Goal: Transaction & Acquisition: Purchase product/service

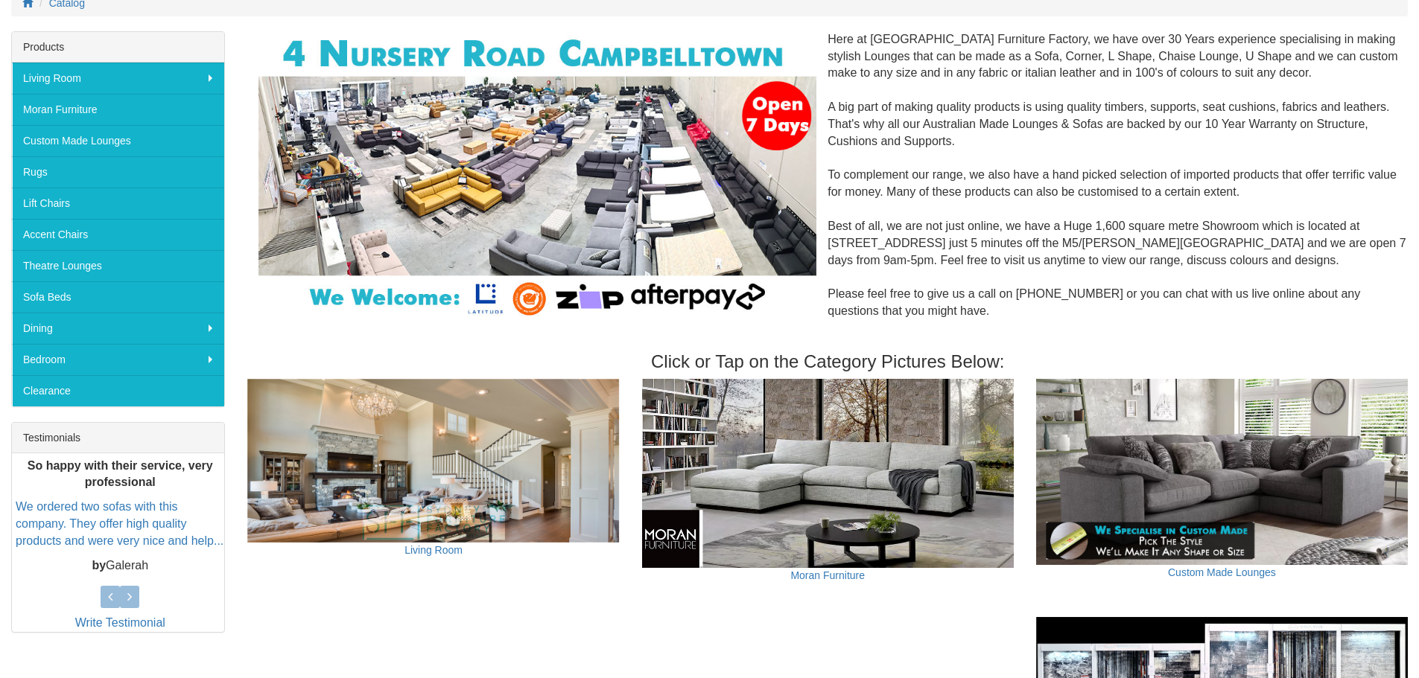
scroll to position [136, 0]
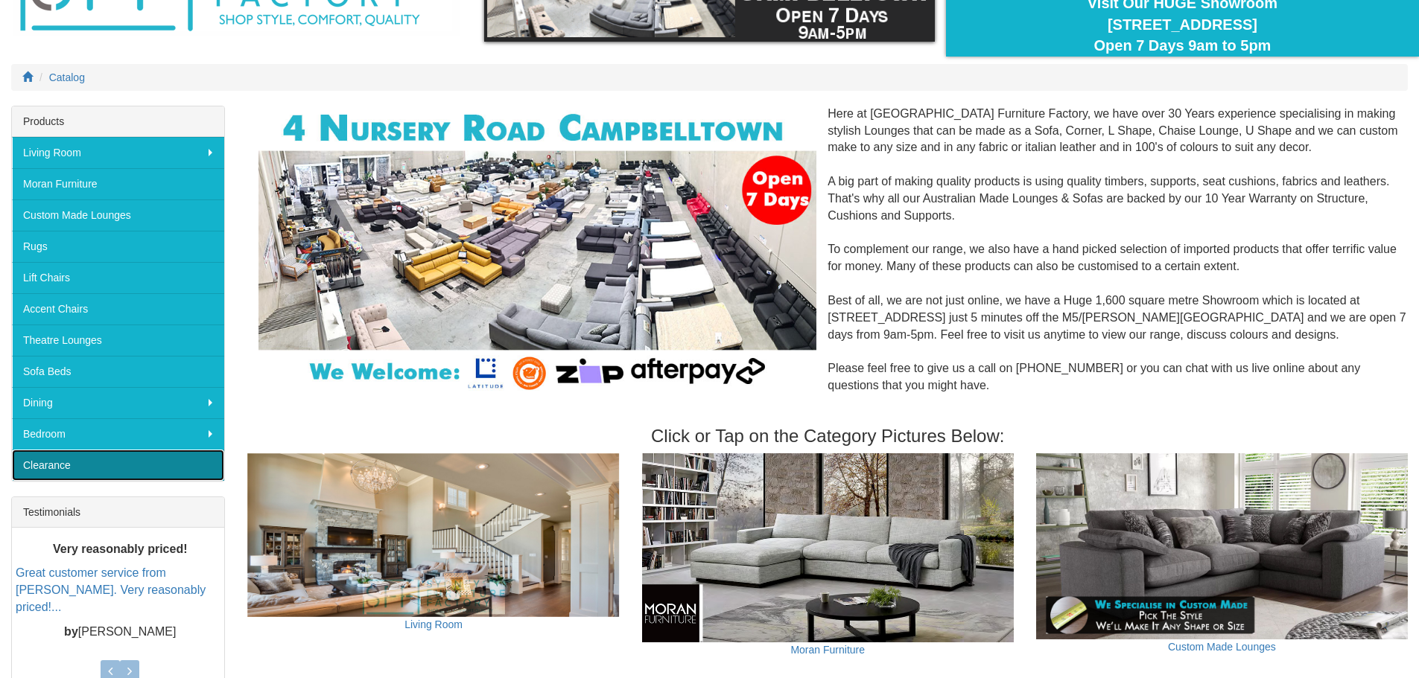
click at [18, 456] on link "Clearance" at bounding box center [118, 465] width 212 height 31
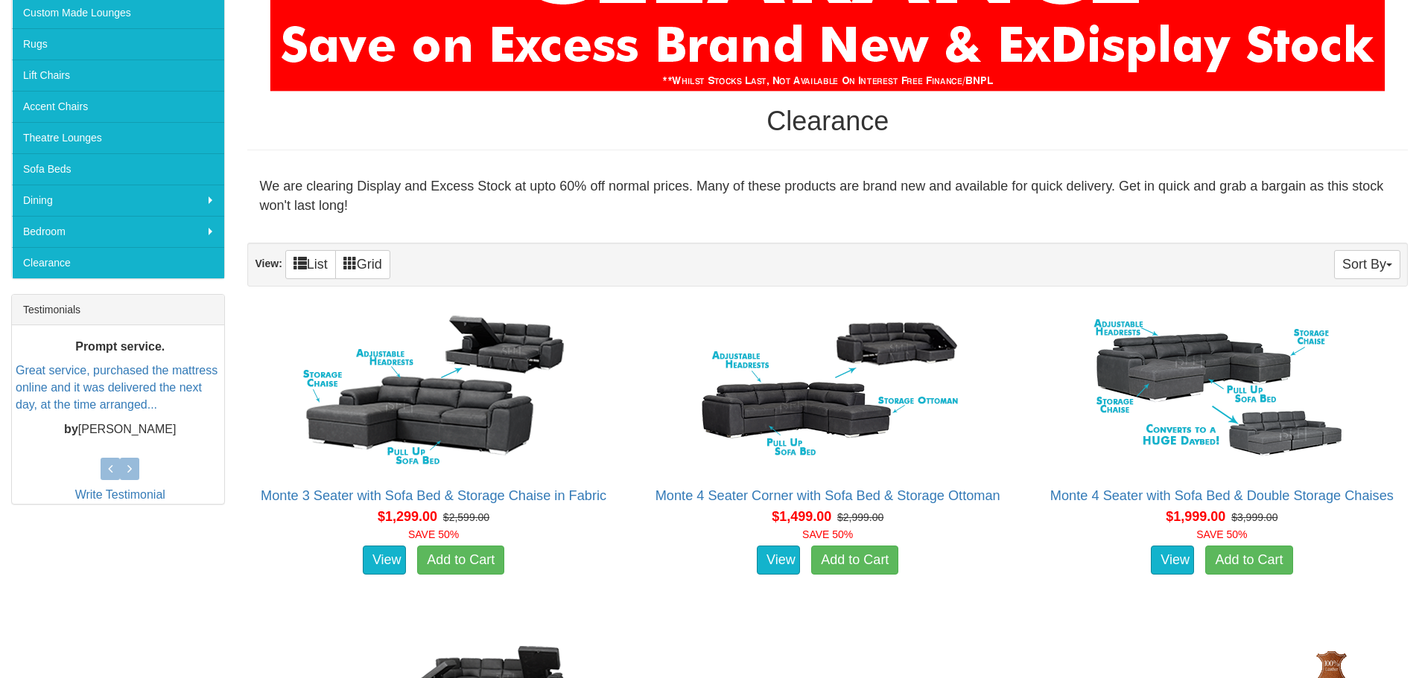
scroll to position [372, 0]
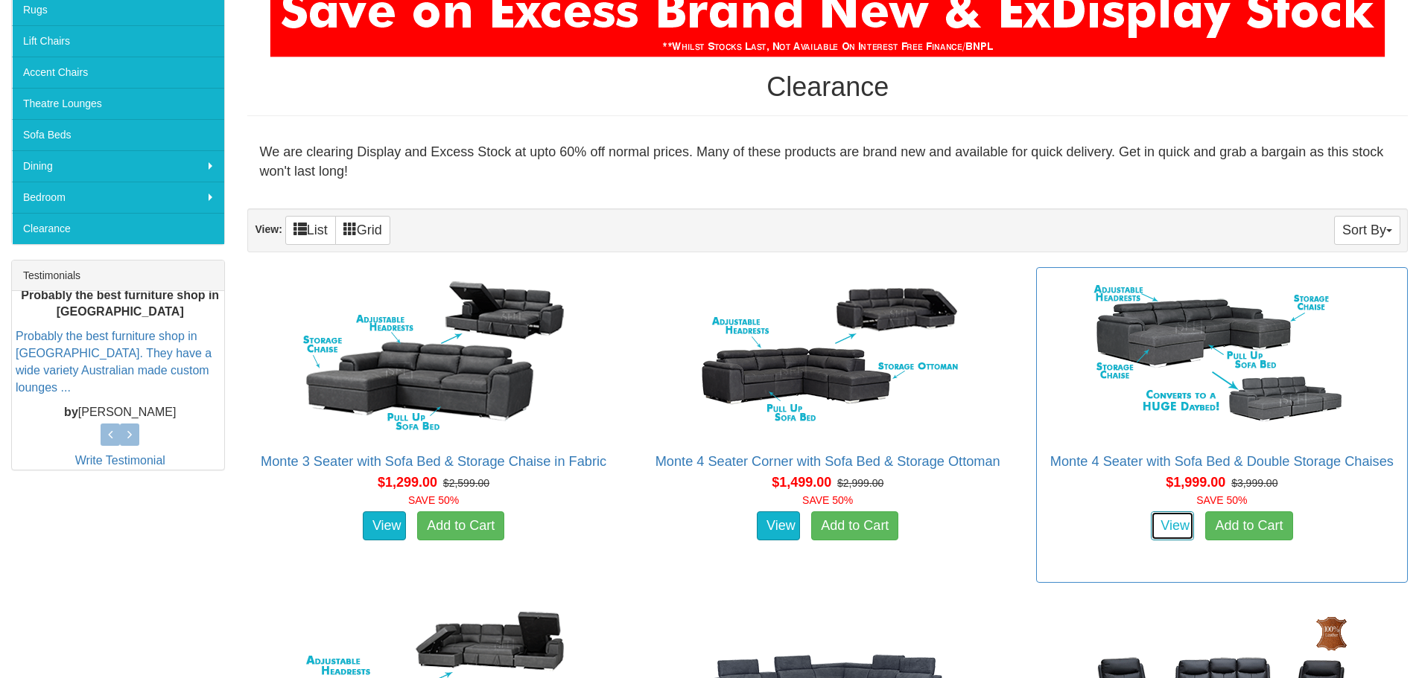
click at [1160, 529] on link "View" at bounding box center [1172, 527] width 43 height 30
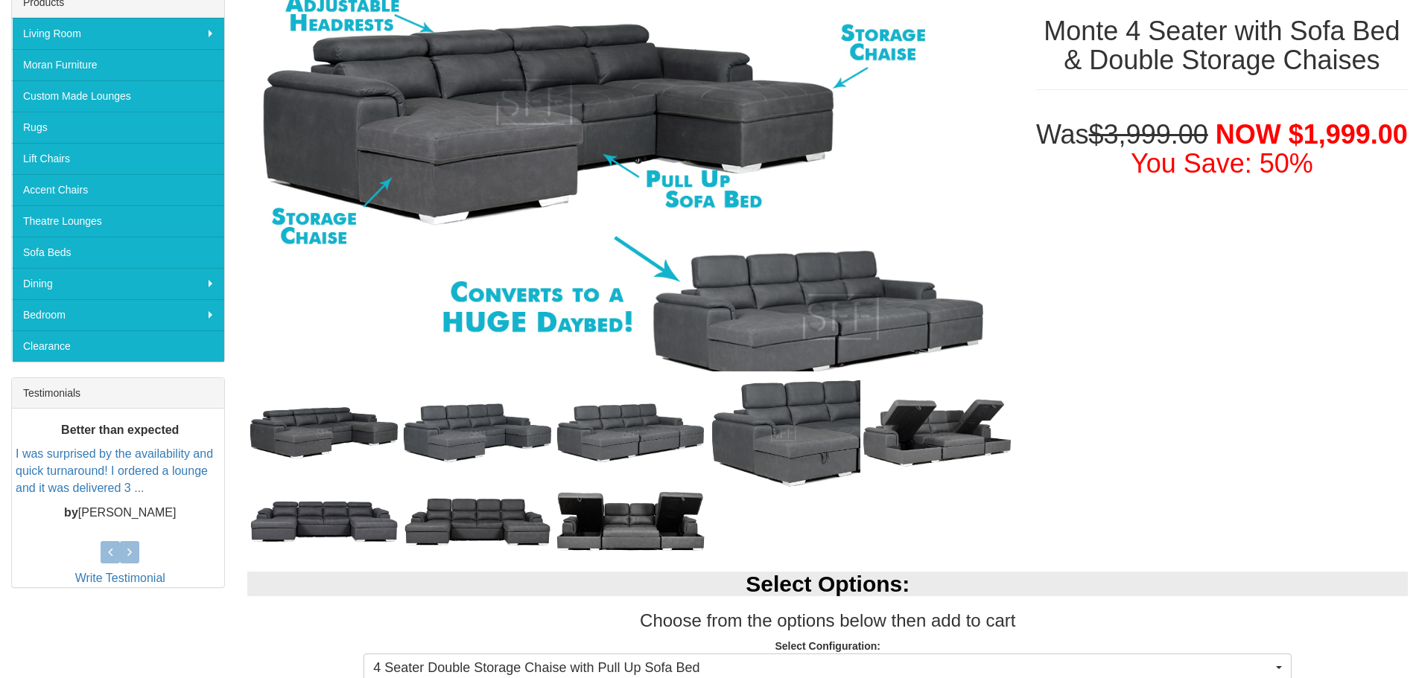
scroll to position [149, 0]
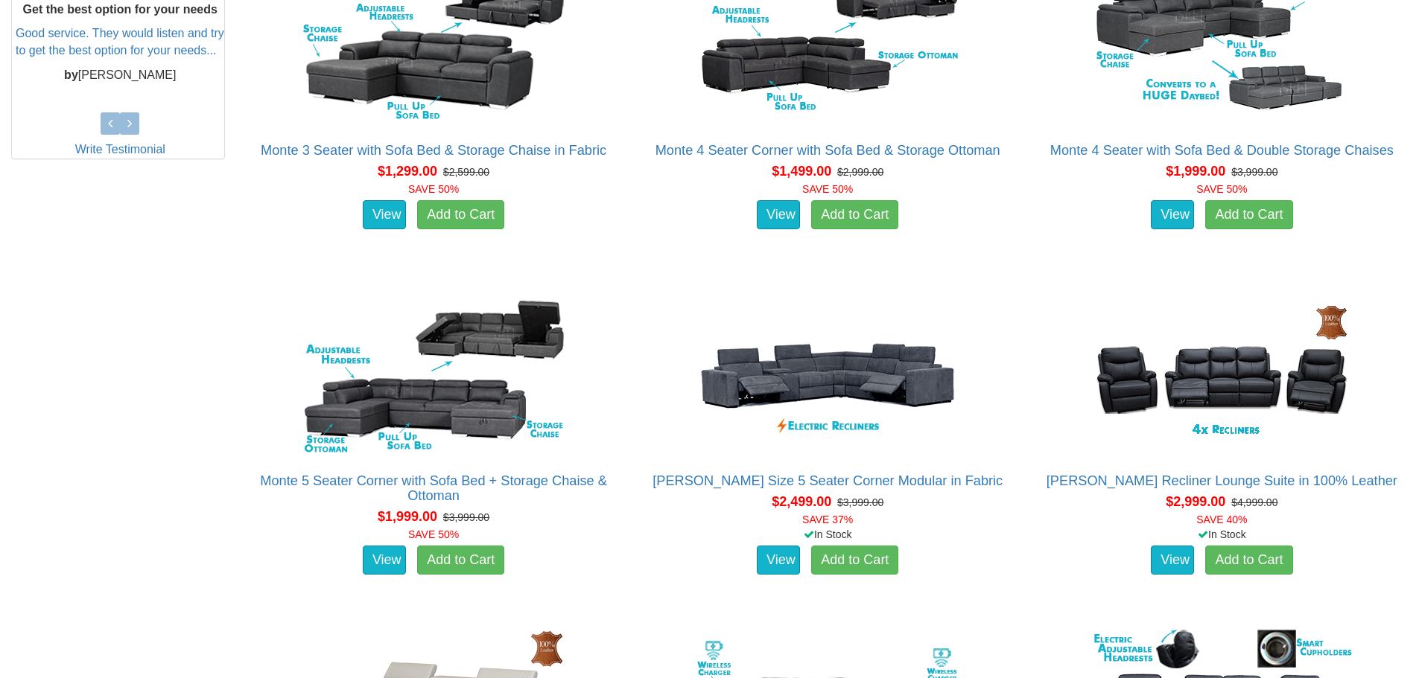
scroll to position [819, 0]
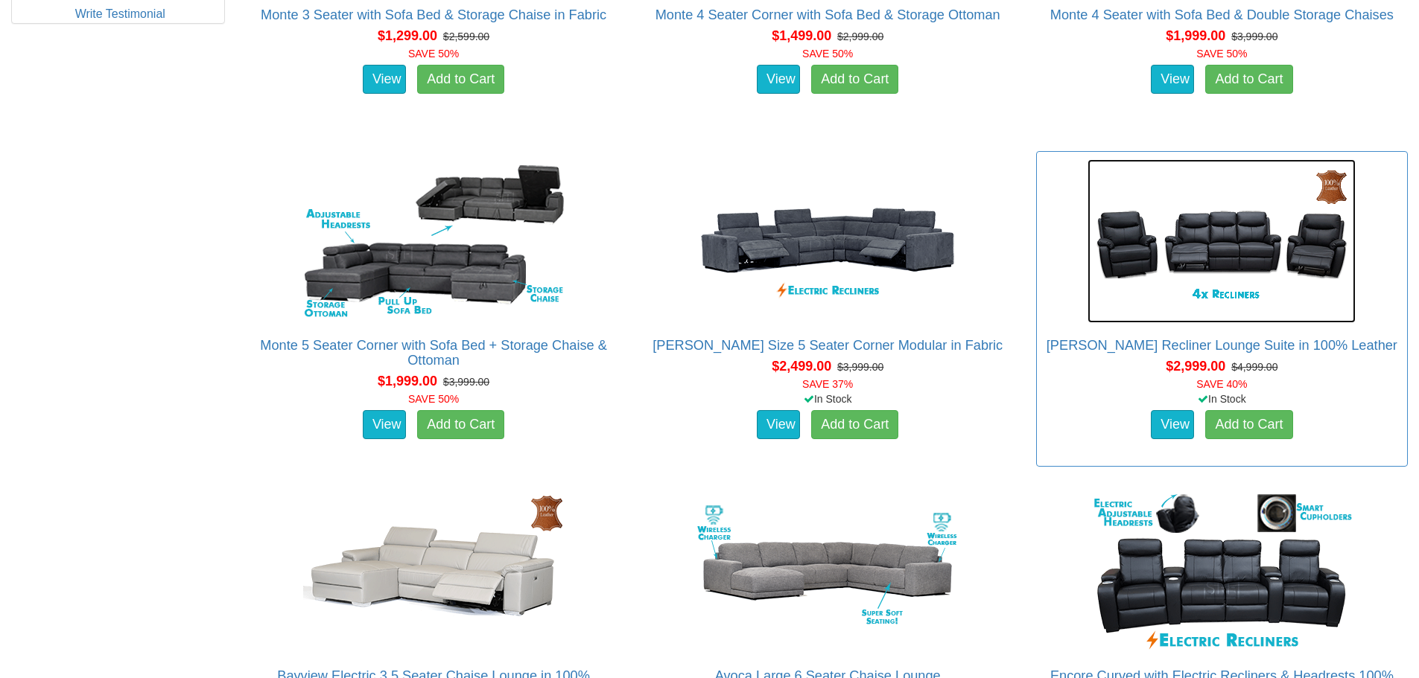
click at [1253, 229] on img at bounding box center [1221, 241] width 268 height 164
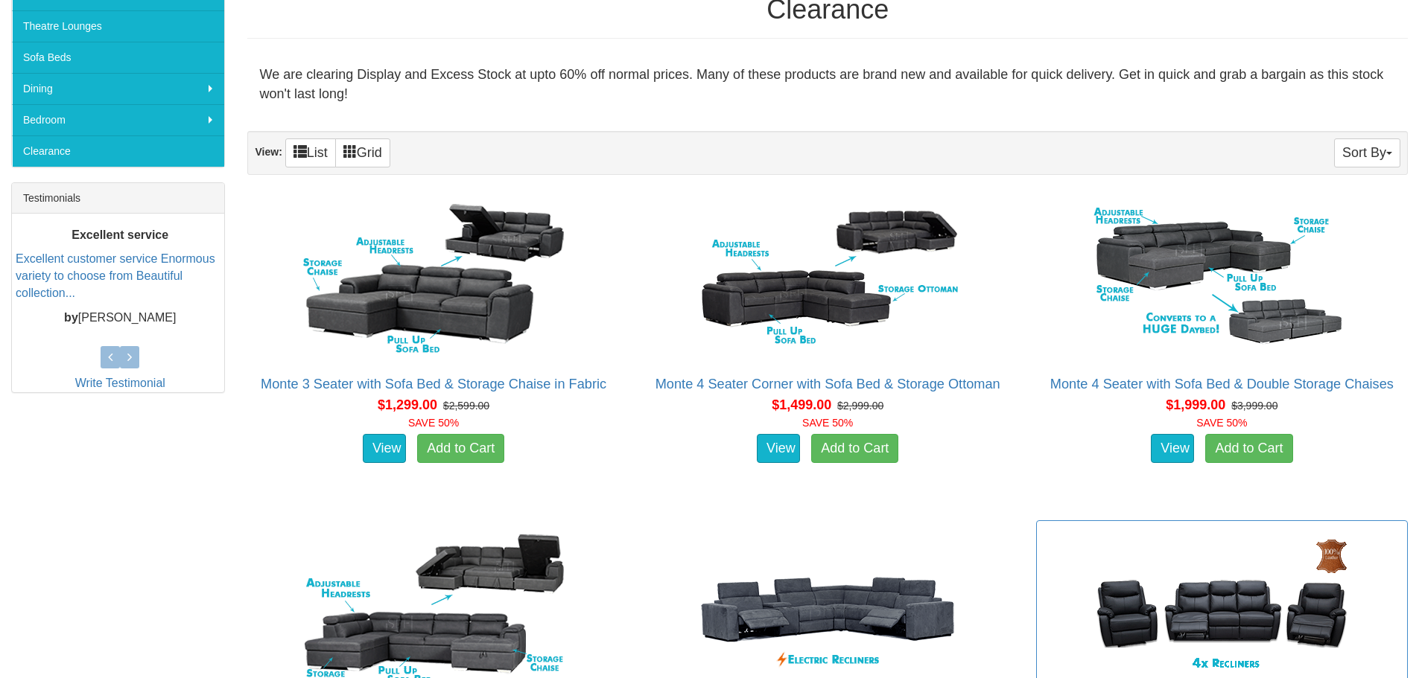
scroll to position [447, 0]
